Goal: Transaction & Acquisition: Purchase product/service

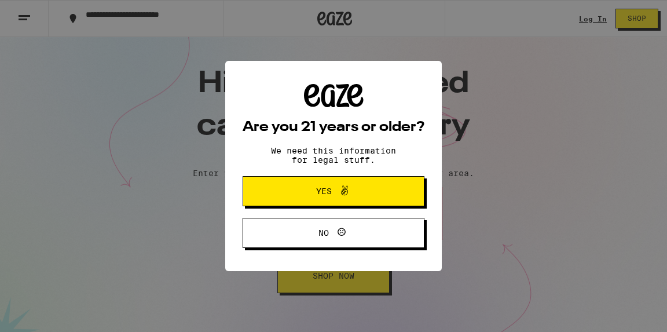
click at [330, 187] on span "Yes" at bounding box center [324, 191] width 16 height 8
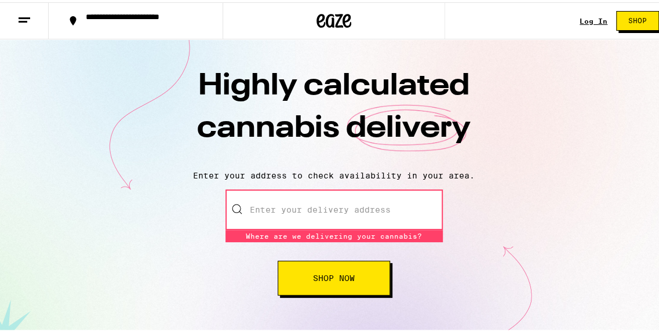
click at [330, 204] on input "Enter your delivery address" at bounding box center [333, 207] width 217 height 41
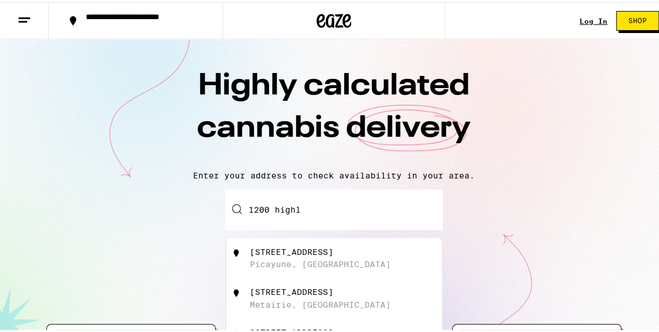
click at [330, 267] on div "[STREET_ADDRESS]" at bounding box center [353, 256] width 207 height 22
type input "[STREET_ADDRESS]"
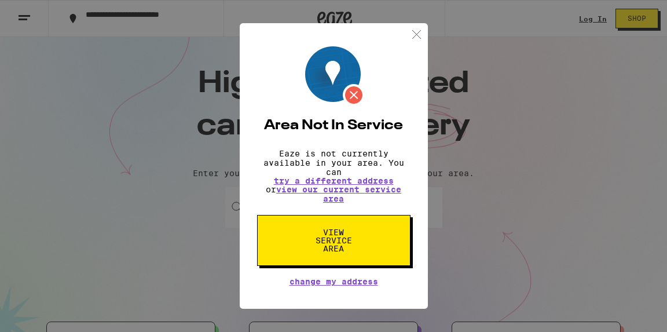
click at [415, 27] on img at bounding box center [417, 34] width 14 height 14
